Goal: Task Accomplishment & Management: Manage account settings

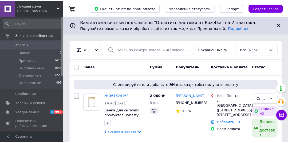
scroll to position [39, 0]
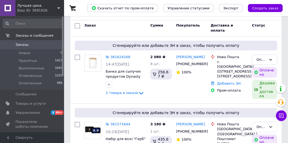
click at [22, 8] on div "Ваш ID: 3691026" at bounding box center [40, 10] width 47 height 5
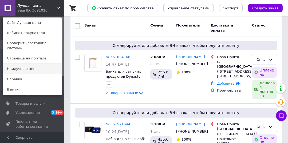
click at [24, 64] on link "Наилучшая цена" at bounding box center [32, 69] width 59 height 10
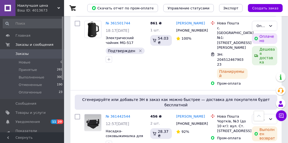
scroll to position [400, 0]
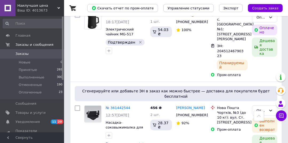
click at [19, 4] on span "Наилучшая цена" at bounding box center [37, 5] width 40 height 5
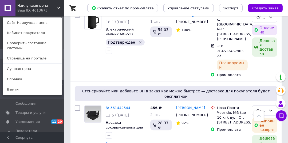
click at [16, 64] on link "Лучшая цена" at bounding box center [32, 69] width 59 height 10
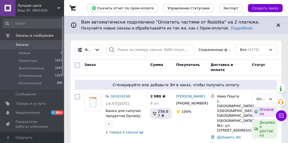
scroll to position [42, 0]
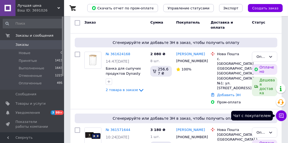
click at [282, 117] on icon at bounding box center [282, 115] width 5 height 5
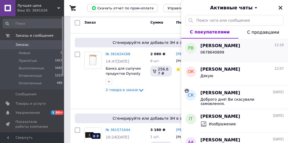
click at [220, 46] on span "Роксолана Васюта" at bounding box center [221, 46] width 40 height 6
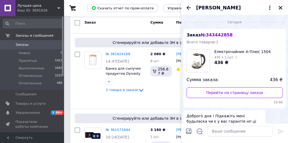
scroll to position [111, 0]
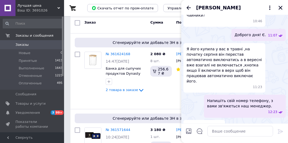
click at [281, 7] on icon "Закрыть" at bounding box center [280, 7] width 5 height 5
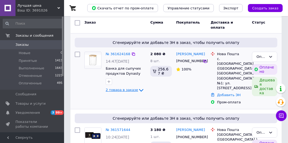
click at [125, 88] on span "2 товара в заказе" at bounding box center [122, 90] width 32 height 4
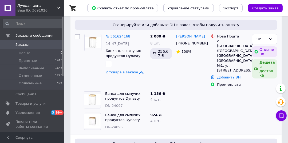
scroll to position [62, 0]
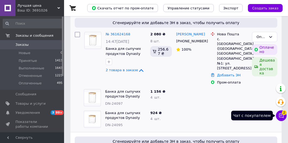
click at [278, 118] on button "Чат с покупателем 2" at bounding box center [281, 115] width 11 height 11
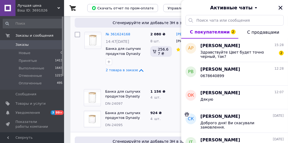
click at [281, 10] on icon "Закрыть" at bounding box center [280, 7] width 5 height 5
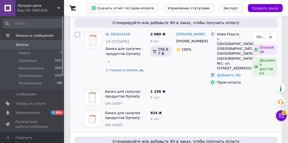
click at [18, 45] on span "Заказы" at bounding box center [22, 44] width 13 height 5
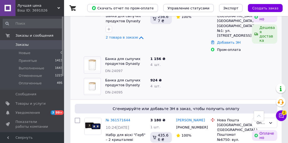
scroll to position [64, 0]
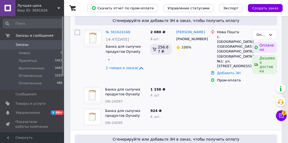
click at [27, 5] on span "Лучшая цена" at bounding box center [37, 5] width 40 height 5
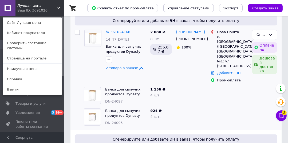
click at [18, 64] on link "Наилучшая цена" at bounding box center [32, 69] width 59 height 10
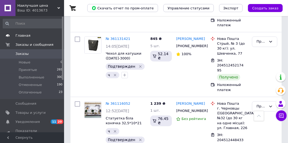
scroll to position [843, 0]
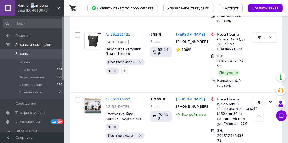
click at [30, 7] on span "Наилучшая цена" at bounding box center [37, 5] width 40 height 5
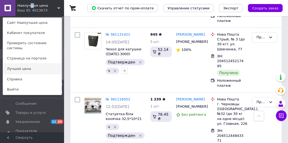
click at [27, 64] on link "Лучшая цена" at bounding box center [32, 69] width 59 height 10
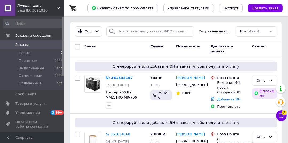
scroll to position [22, 0]
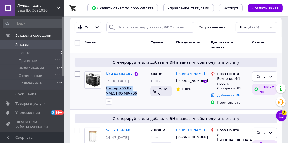
drag, startPoint x: 123, startPoint y: 93, endPoint x: 106, endPoint y: 88, distance: 17.9
click at [106, 88] on div "№ 361632167 15:30[DATE] Тостер 700 Вт MAESTRO MR-706" at bounding box center [126, 87] width 45 height 37
copy span "Тостер 700 Вт MAESTRO MR-706"
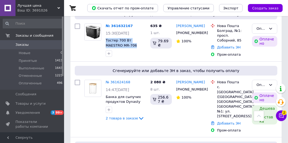
scroll to position [37, 0]
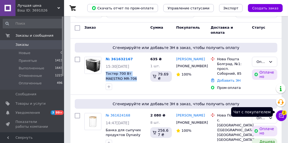
click at [281, 112] on button "Чат с покупателем 2" at bounding box center [281, 115] width 11 height 11
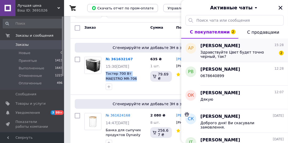
click at [222, 43] on span "Алина Радова" at bounding box center [221, 46] width 40 height 6
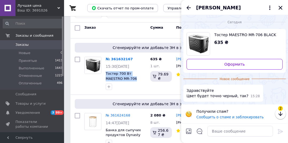
scroll to position [0, 0]
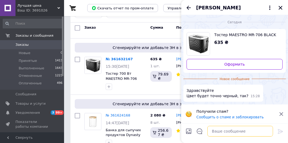
click at [221, 131] on textarea at bounding box center [241, 131] width 66 height 11
click at [281, 8] on icon "Закрыть" at bounding box center [281, 8] width 4 height 4
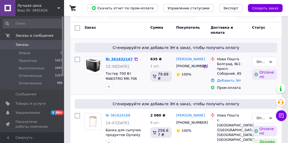
click at [114, 58] on link "№ 361632167" at bounding box center [119, 59] width 27 height 4
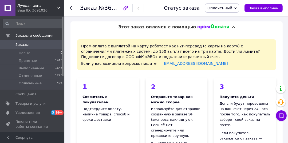
click at [21, 45] on span "Заказы" at bounding box center [22, 44] width 13 height 5
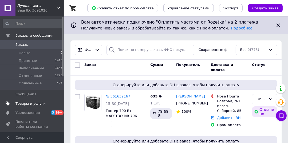
click at [34, 102] on span "Товары и услуги" at bounding box center [31, 103] width 30 height 5
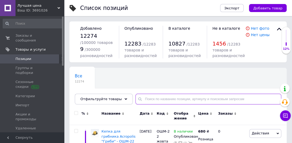
click at [154, 98] on input "text" at bounding box center [208, 99] width 146 height 11
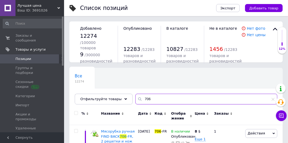
click at [137, 98] on input "706" at bounding box center [206, 99] width 142 height 11
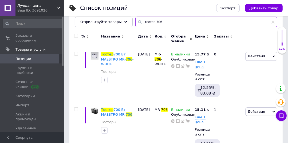
scroll to position [78, 0]
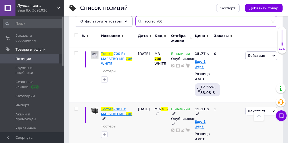
type input "тостер 706"
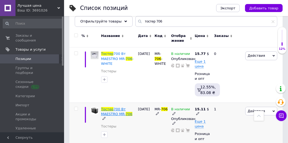
click at [107, 109] on span "Тостер" at bounding box center [107, 109] width 13 height 4
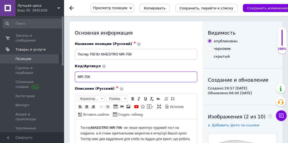
drag, startPoint x: 95, startPoint y: 78, endPoint x: 69, endPoint y: 77, distance: 25.7
paste input "BLACK"
type input "MR-706 BLACK"
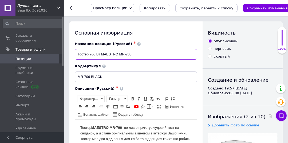
drag, startPoint x: 119, startPoint y: 54, endPoint x: 139, endPoint y: 53, distance: 19.2
click at [139, 53] on input "Тостер 700 Вт MAESTRO MR-706" at bounding box center [136, 54] width 123 height 11
paste input "BLACK"
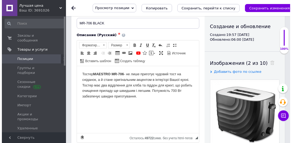
scroll to position [64, 0]
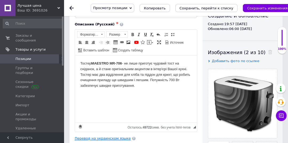
type input "Тостер 700 Вт MAESTRO MR-706 BLACK"
click at [114, 136] on link "Перевод на украинском языке" at bounding box center [103, 138] width 56 height 4
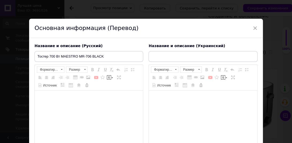
type input "Тостер MAESTRO MR-706 BLACK"
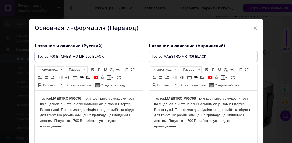
scroll to position [0, 0]
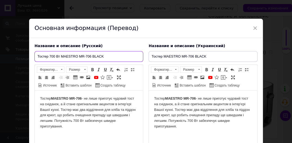
click at [59, 58] on input "Тостер 700 Вт MAESTRO MR-706 BLACK" at bounding box center [88, 56] width 109 height 11
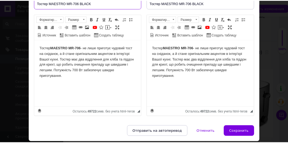
scroll to position [56, 0]
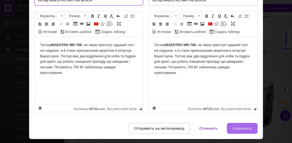
type input "Тостер MAESTRO MR-706 BLACK"
click at [242, 128] on span "Сохранить" at bounding box center [243, 128] width 20 height 4
type input "Тостер MAESTRO MR-706 BLACK"
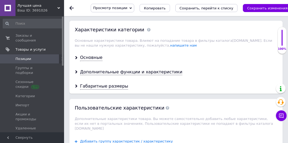
scroll to position [564, 0]
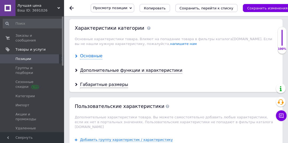
click at [91, 53] on div "Основные" at bounding box center [91, 56] width 22 height 6
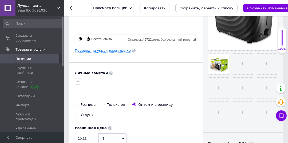
scroll to position [0, 0]
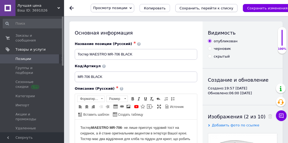
click at [201, 9] on icon "Сохранить, перейти к списку" at bounding box center [207, 8] width 54 height 4
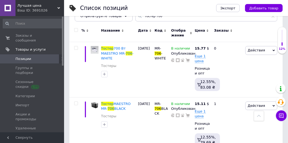
scroll to position [83, 0]
click at [33, 35] on span "Заказы и сообщения" at bounding box center [33, 38] width 34 height 10
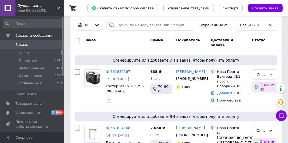
scroll to position [27, 0]
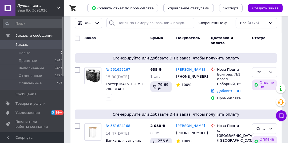
click at [21, 3] on span "Лучшая цена" at bounding box center [37, 5] width 40 height 5
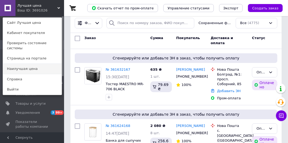
click at [30, 65] on link "Наилучшая цена" at bounding box center [32, 69] width 59 height 10
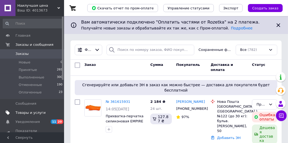
click at [21, 113] on span "Товары и услуги" at bounding box center [31, 112] width 30 height 5
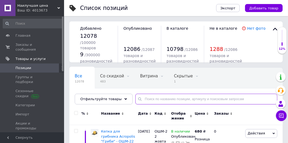
paste input "MR-706 BLACK"
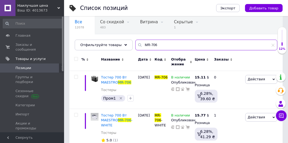
scroll to position [56, 0]
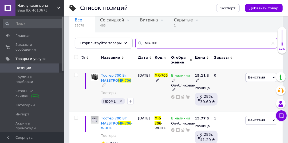
type input "MR-706"
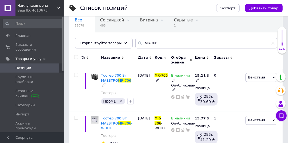
click at [110, 76] on span "Тостер 700 Вт MAESTRO" at bounding box center [114, 77] width 26 height 9
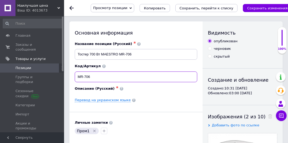
drag, startPoint x: 78, startPoint y: 75, endPoint x: 75, endPoint y: 75, distance: 3.5
click at [75, 75] on input "MR-706" at bounding box center [136, 76] width 123 height 11
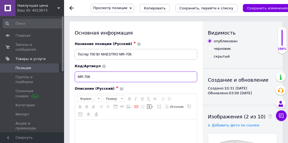
paste input "BLACK"
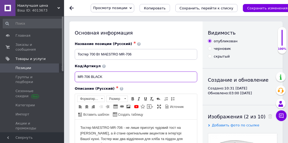
type input "MR-706 BLACK"
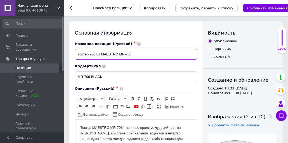
drag, startPoint x: 119, startPoint y: 53, endPoint x: 141, endPoint y: 56, distance: 22.9
click at [141, 56] on input "Тостер 700 Вт MAESTRO MR-706" at bounding box center [136, 54] width 123 height 11
paste input "BLACK"
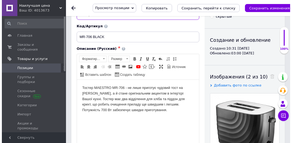
scroll to position [64, 0]
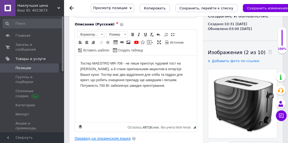
type input "Тостер 700 Вт MAESTRO MR-706 BLACK"
click at [114, 137] on link "Перевод на украинском языке" at bounding box center [103, 138] width 56 height 4
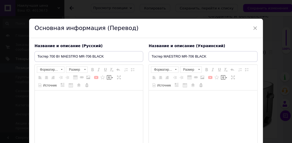
type input "Тостер MAESTRO MR-706 BLACK"
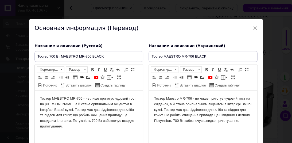
scroll to position [0, 0]
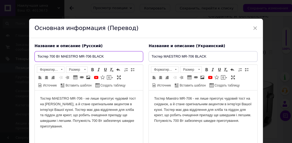
click at [61, 57] on input "Тостер 700 Вт MAESTRO MR-706 BLACK" at bounding box center [88, 56] width 109 height 11
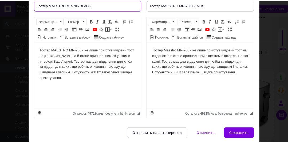
scroll to position [63, 0]
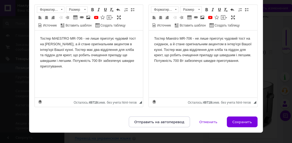
type input "Тостер MAESTRO MR-706 BLACK"
click at [244, 120] on span "Сохранить" at bounding box center [243, 122] width 20 height 4
type input "Тостер MAESTRO MR-706 BLACK"
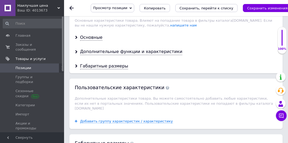
scroll to position [523, 0]
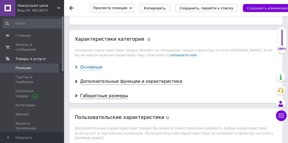
drag, startPoint x: 102, startPoint y: 50, endPoint x: 98, endPoint y: 50, distance: 4.0
click at [102, 60] on div "Основные" at bounding box center [176, 67] width 214 height 14
click at [96, 64] on div "Основные" at bounding box center [91, 67] width 22 height 6
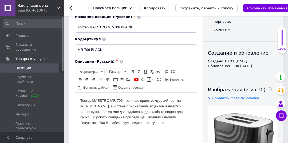
scroll to position [24, 0]
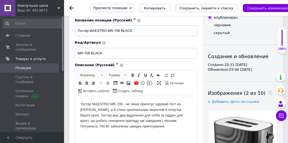
drag, startPoint x: 220, startPoint y: 11, endPoint x: 218, endPoint y: 13, distance: 3.0
click at [220, 11] on button "Сохранить, перейти к списку" at bounding box center [207, 8] width 63 height 8
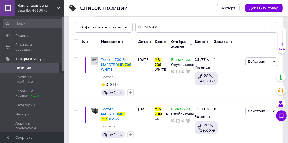
scroll to position [74, 0]
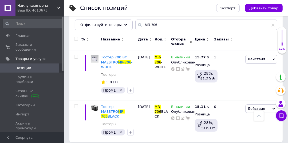
click at [21, 4] on span "Наилучшая цена" at bounding box center [37, 5] width 40 height 5
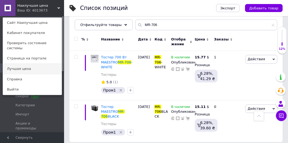
click at [20, 64] on link "Лучшая цена" at bounding box center [32, 69] width 59 height 10
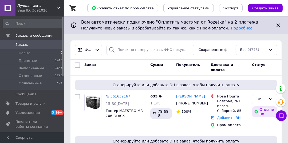
drag, startPoint x: 279, startPoint y: 114, endPoint x: 266, endPoint y: 37, distance: 78.9
click at [279, 114] on icon at bounding box center [281, 115] width 5 height 5
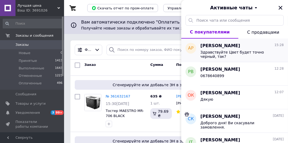
click at [216, 47] on span "[PERSON_NAME]" at bounding box center [221, 46] width 40 height 6
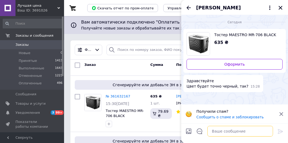
click at [222, 132] on textarea at bounding box center [241, 131] width 66 height 11
type textarea "Доброго дня! Так, чорний."
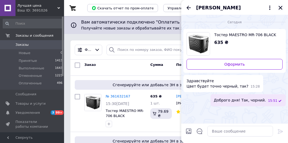
click at [281, 7] on icon "Закрыть" at bounding box center [281, 8] width 4 height 4
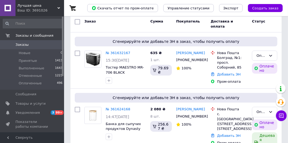
scroll to position [45, 0]
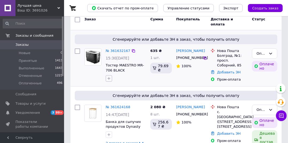
click at [110, 78] on icon "button" at bounding box center [109, 78] width 4 height 4
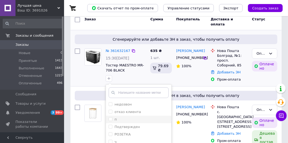
scroll to position [67, 0]
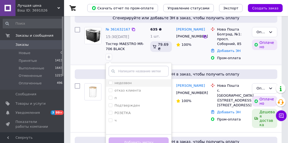
click at [110, 83] on input "недозвон" at bounding box center [110, 82] width 3 height 3
checkbox input "true"
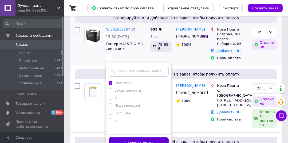
click at [156, 140] on button "Добавить метку" at bounding box center [139, 142] width 60 height 10
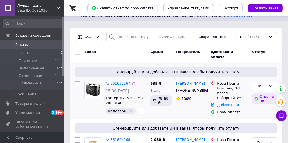
scroll to position [38, 0]
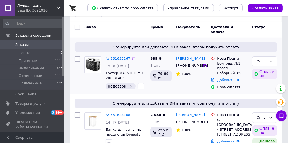
click at [19, 44] on span "Заказы" at bounding box center [22, 44] width 13 height 5
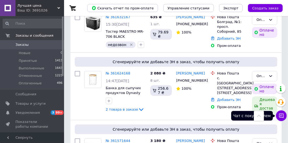
click at [282, 117] on icon at bounding box center [281, 115] width 5 height 5
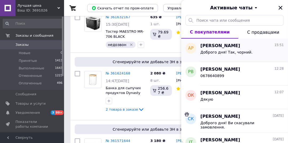
click at [219, 45] on span "[PERSON_NAME]" at bounding box center [221, 46] width 40 height 6
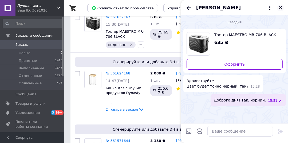
click at [280, 9] on icon "Закрыть" at bounding box center [280, 7] width 5 height 5
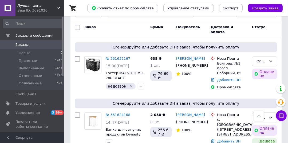
scroll to position [34, 0]
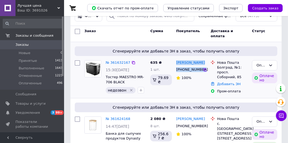
drag, startPoint x: 201, startPoint y: 71, endPoint x: 176, endPoint y: 62, distance: 26.6
click at [176, 62] on div "Алина Радова +380938801245 100%" at bounding box center [191, 77] width 34 height 38
drag, startPoint x: 179, startPoint y: 62, endPoint x: 158, endPoint y: 94, distance: 37.7
click at [158, 94] on div "635 ₴ 1 шт. 79.69 ₴" at bounding box center [161, 77] width 26 height 38
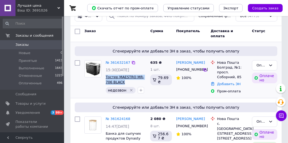
drag, startPoint x: 117, startPoint y: 83, endPoint x: 106, endPoint y: 78, distance: 11.5
click at [106, 78] on span "Тостер MAESTRO MR-706 BLACK" at bounding box center [126, 80] width 40 height 10
copy span "Тостер MAESTRO MR-706 BLACK"
drag, startPoint x: 24, startPoint y: 46, endPoint x: 56, endPoint y: 46, distance: 31.3
click at [24, 46] on span "Заказы" at bounding box center [22, 44] width 13 height 5
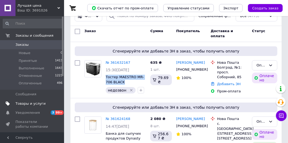
click at [31, 104] on span "Товары и услуги" at bounding box center [31, 103] width 30 height 5
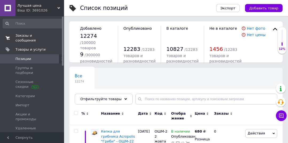
click at [35, 36] on span "Заказы и сообщения" at bounding box center [33, 38] width 34 height 10
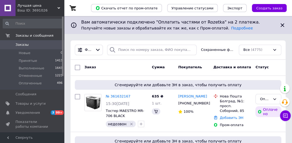
click at [283, 115] on icon at bounding box center [285, 115] width 5 height 5
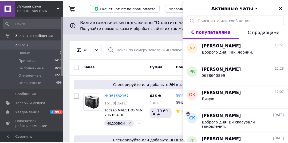
scroll to position [134, 0]
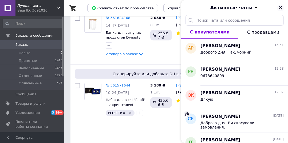
click at [279, 6] on icon "Закрыть" at bounding box center [281, 8] width 4 height 4
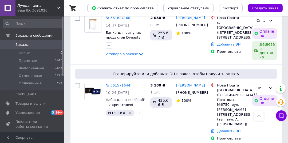
click at [20, 44] on span "Заказы" at bounding box center [22, 44] width 13 height 5
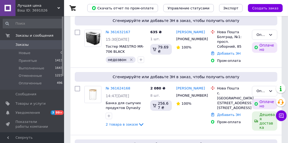
scroll to position [74, 0]
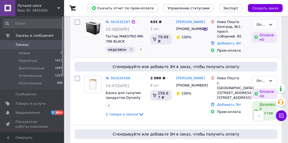
click at [129, 48] on icon "Удалить метку" at bounding box center [131, 49] width 4 height 4
drag, startPoint x: 55, startPoint y: 64, endPoint x: 30, endPoint y: 40, distance: 34.8
click at [54, 64] on li "Выполненные 1643" at bounding box center [33, 67] width 66 height 7
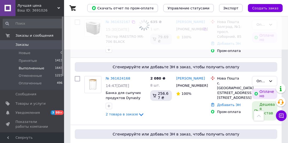
click at [24, 45] on span "Заказы" at bounding box center [22, 44] width 13 height 5
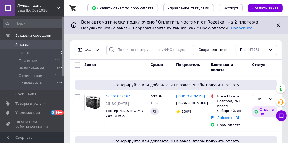
click at [20, 44] on span "Заказы" at bounding box center [22, 44] width 13 height 5
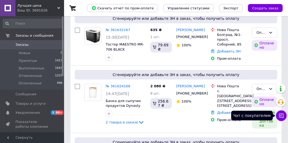
click at [281, 114] on icon at bounding box center [281, 115] width 5 height 5
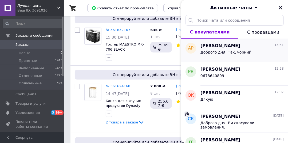
click at [221, 44] on span "[PERSON_NAME]" at bounding box center [221, 46] width 40 height 6
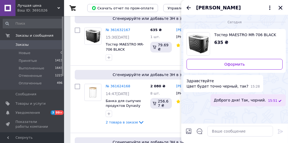
click at [281, 8] on icon "Закрыть" at bounding box center [280, 7] width 5 height 5
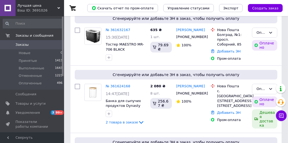
click at [20, 7] on span "Лучшая цена" at bounding box center [37, 5] width 40 height 5
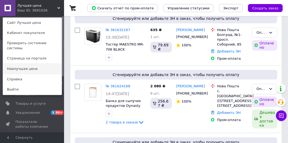
click at [25, 65] on link "Наилучшая цена" at bounding box center [32, 69] width 59 height 10
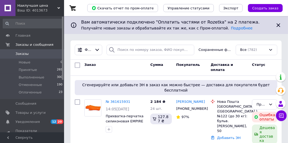
click at [26, 8] on div "Ваш ID: 4013673" at bounding box center [40, 10] width 47 height 5
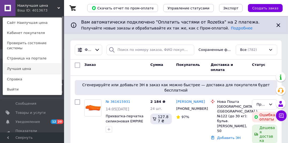
click at [32, 65] on link "Лучшая цена" at bounding box center [32, 69] width 59 height 10
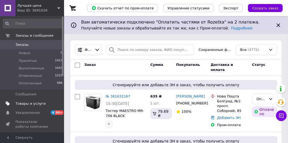
click at [27, 103] on span "Товары и услуги" at bounding box center [31, 103] width 30 height 5
